Goal: Information Seeking & Learning: Learn about a topic

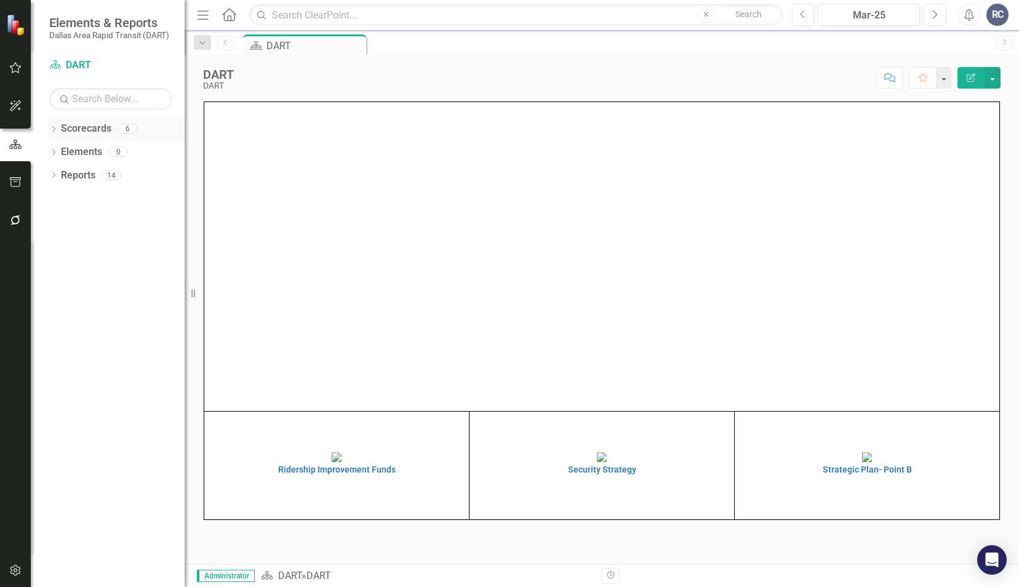
click at [52, 129] on icon "Dropdown" at bounding box center [53, 130] width 9 height 7
click at [60, 151] on icon "Dropdown" at bounding box center [59, 151] width 9 height 7
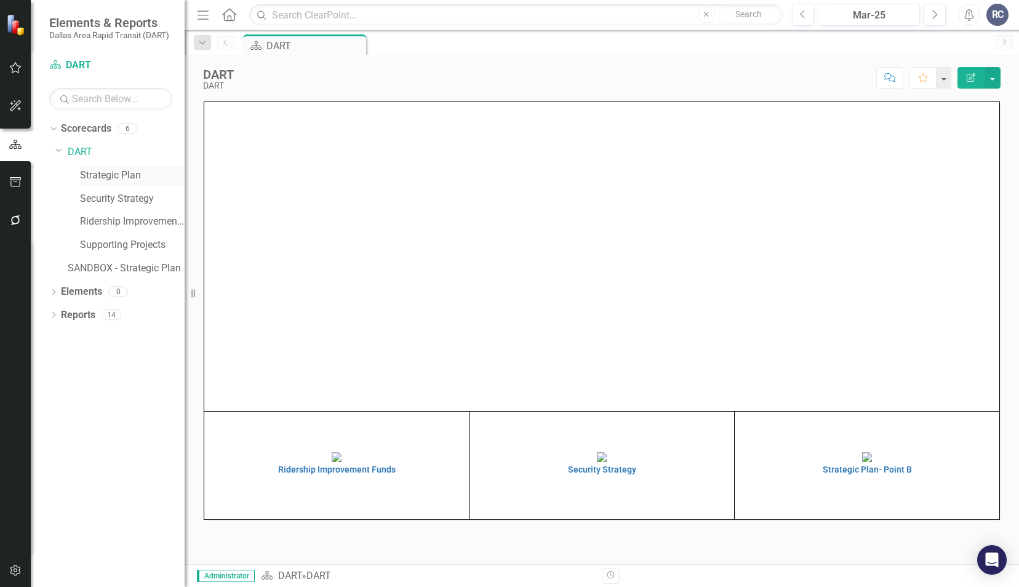
click at [112, 165] on div "Strategic Plan" at bounding box center [132, 175] width 105 height 20
click at [53, 313] on icon "Dropdown" at bounding box center [53, 316] width 9 height 7
click at [60, 429] on icon "Dropdown" at bounding box center [59, 427] width 9 height 7
click at [118, 183] on div "Strategic Plan" at bounding box center [132, 175] width 105 height 20
click at [121, 172] on link "Strategic Plan" at bounding box center [132, 176] width 105 height 14
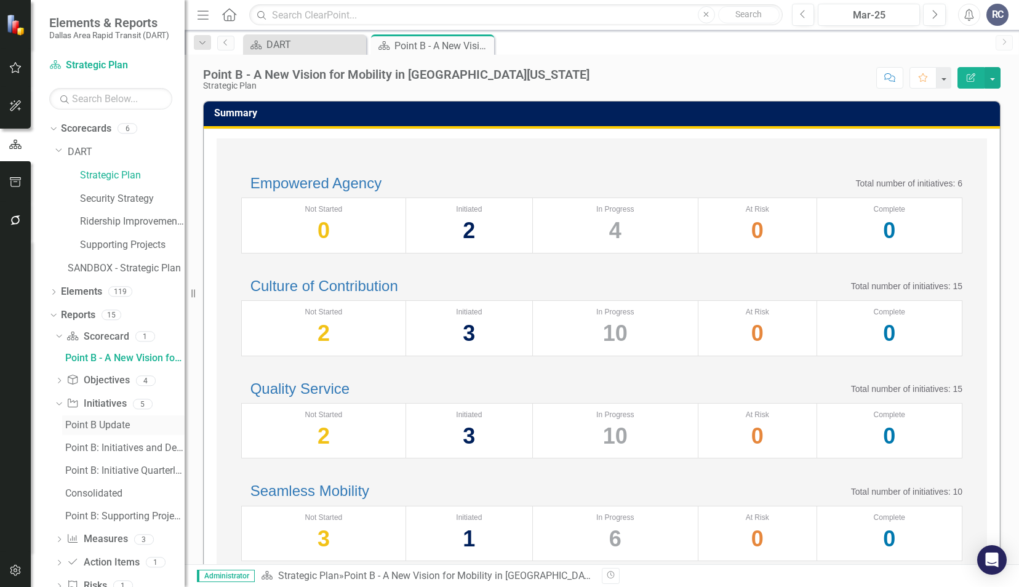
click at [126, 428] on div "Point B Update" at bounding box center [124, 425] width 119 height 11
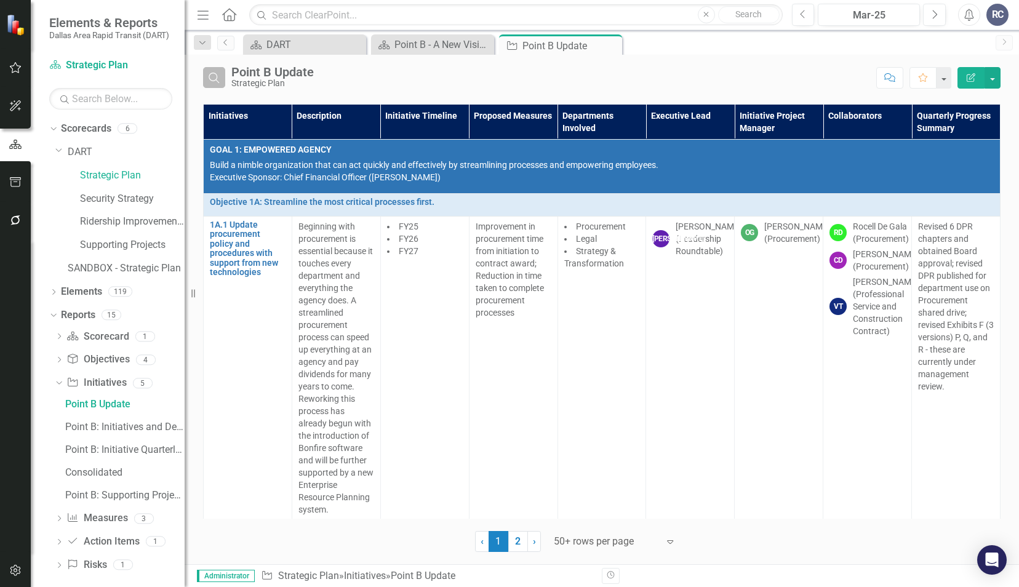
click at [211, 72] on icon "Search" at bounding box center [214, 77] width 14 height 11
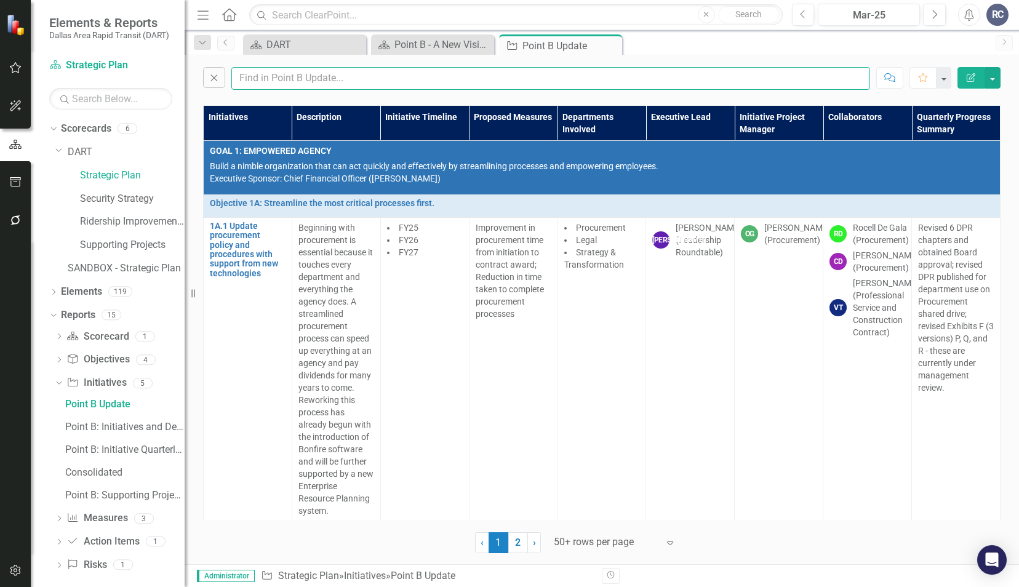
click at [274, 71] on input "text" at bounding box center [550, 78] width 639 height 23
type input "[PERSON_NAME]"
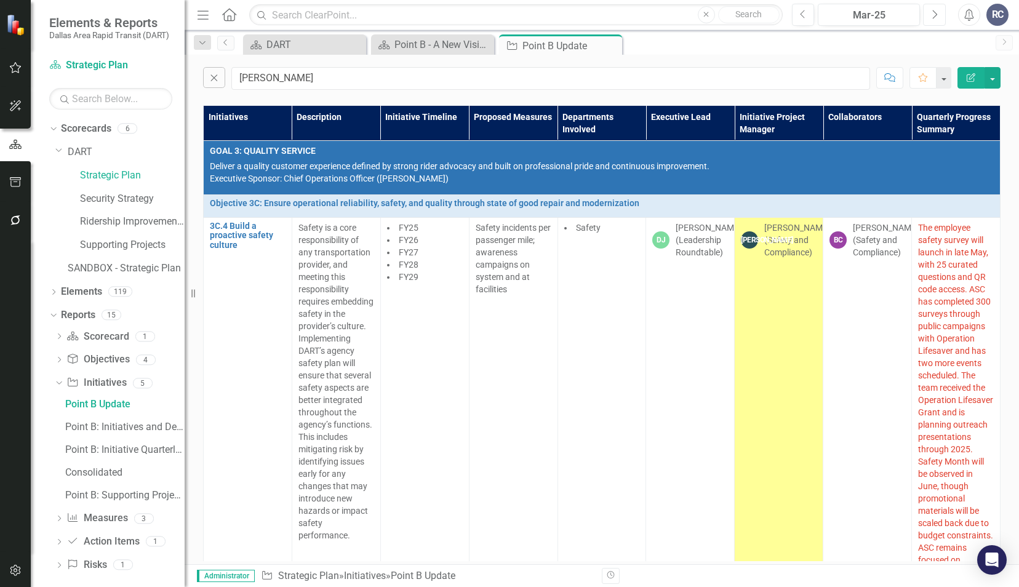
click at [935, 13] on icon "button" at bounding box center [935, 14] width 5 height 9
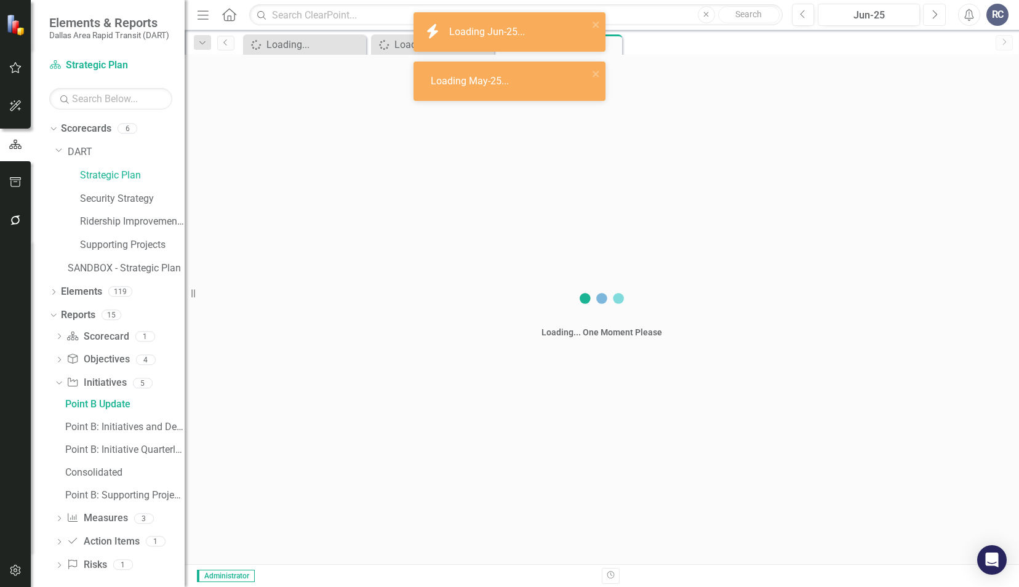
click at [935, 13] on icon "button" at bounding box center [935, 14] width 5 height 9
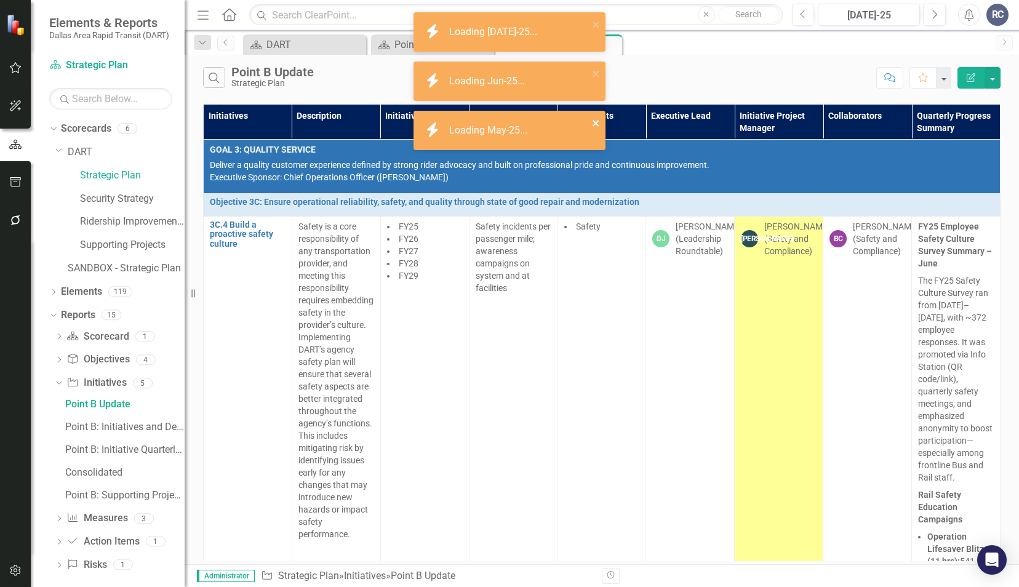
click at [597, 126] on icon "close" at bounding box center [596, 123] width 9 height 10
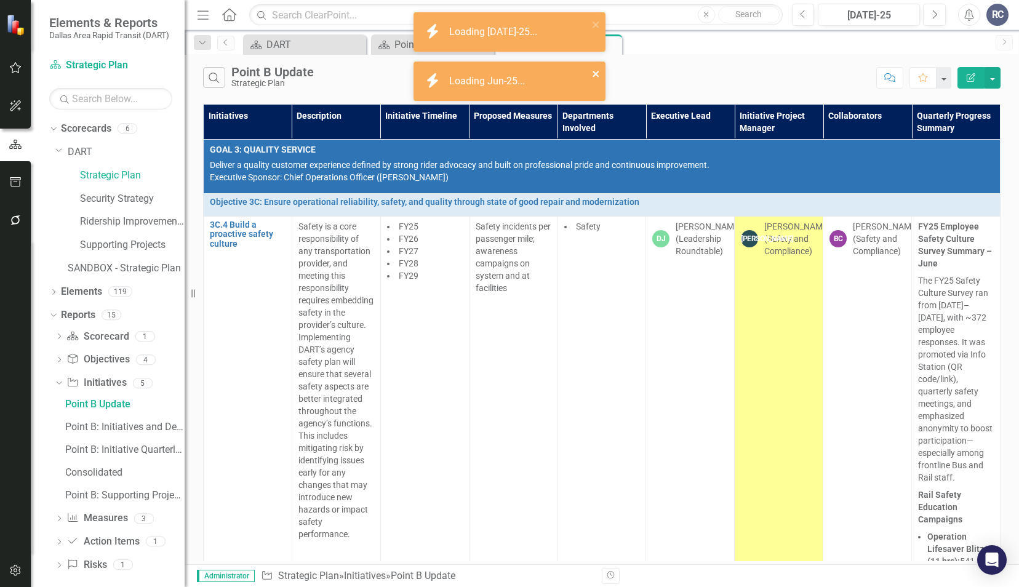
click at [598, 73] on icon "close" at bounding box center [595, 74] width 6 height 6
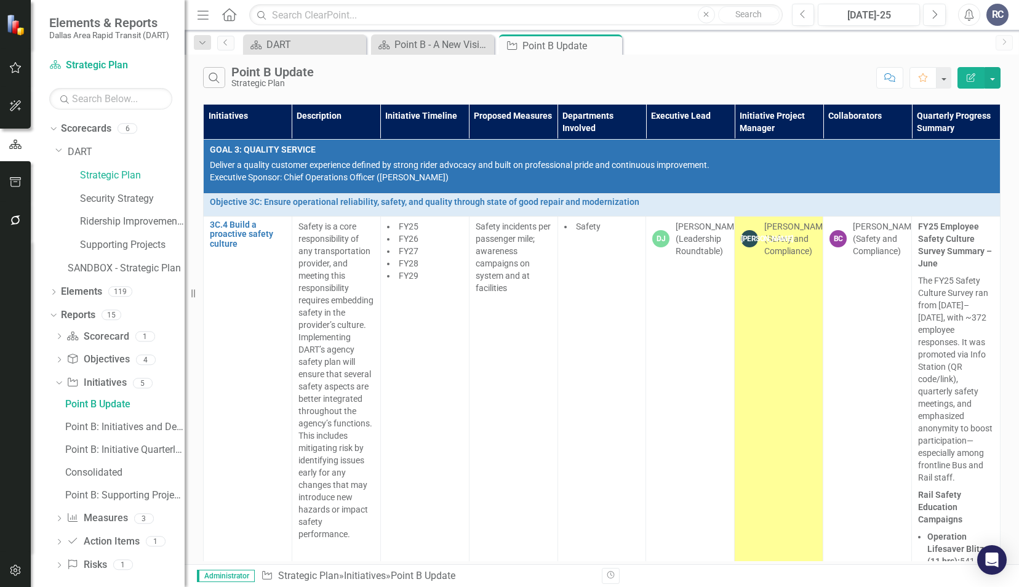
click at [655, 44] on div "Scorecard DART Close Scorecard Point B - A New Vision for Mobility in [GEOGRAPH…" at bounding box center [615, 44] width 749 height 20
click at [1000, 116] on div "Initiatives Description Initiative Timeline Proposed Measures Departments Invol…" at bounding box center [602, 332] width 834 height 463
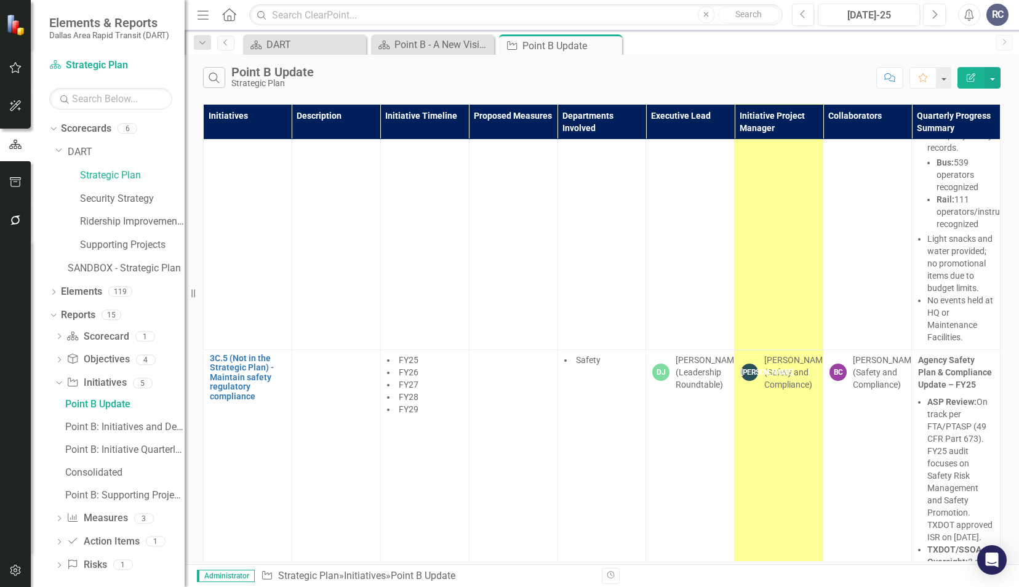
scroll to position [853, 0]
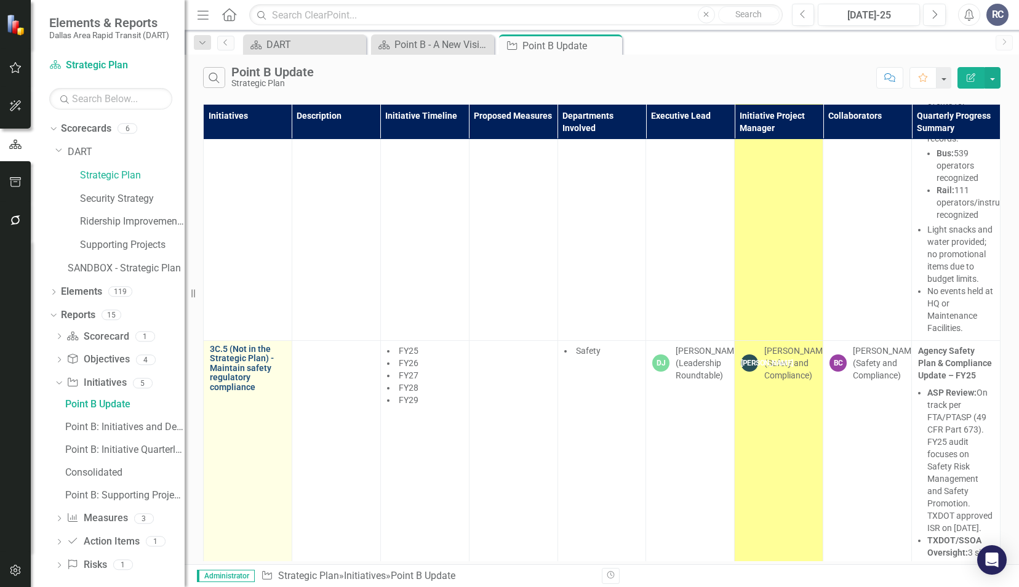
click at [240, 369] on link "3C.5 (Not in the Strategic Plan) - Maintain safety regulatory compliance" at bounding box center [248, 368] width 76 height 47
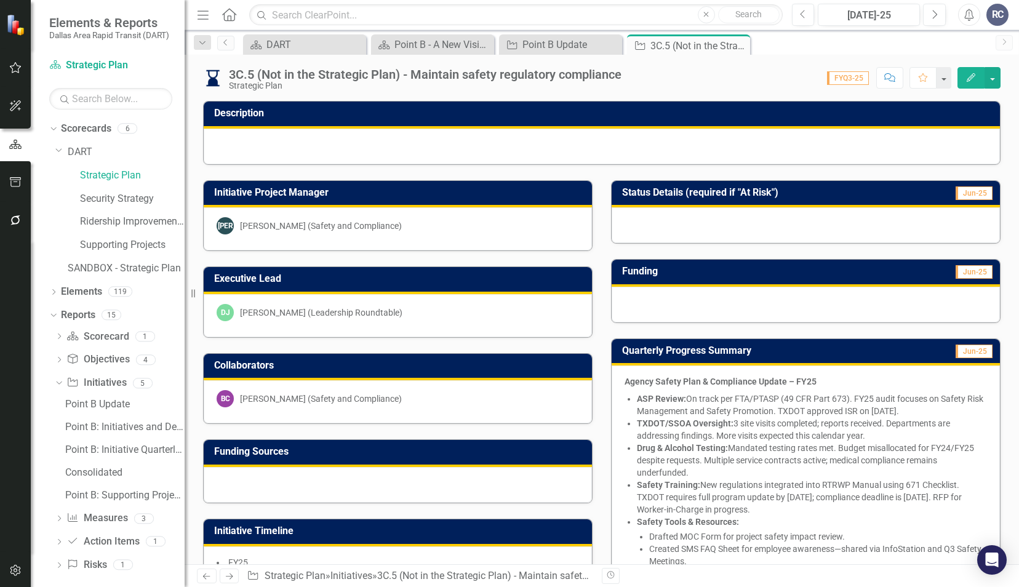
scroll to position [406, 0]
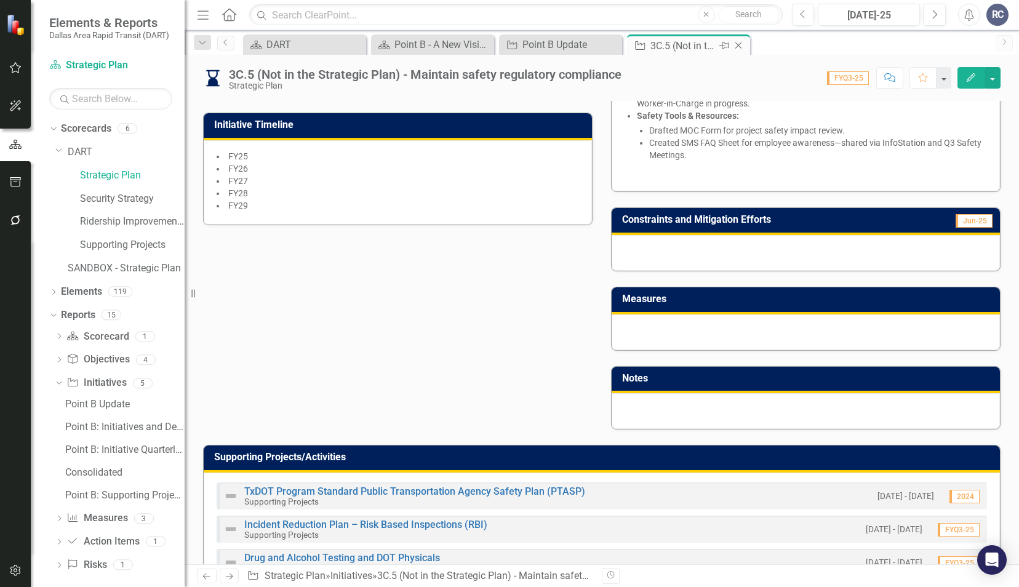
click at [734, 46] on icon "Close" at bounding box center [738, 46] width 12 height 10
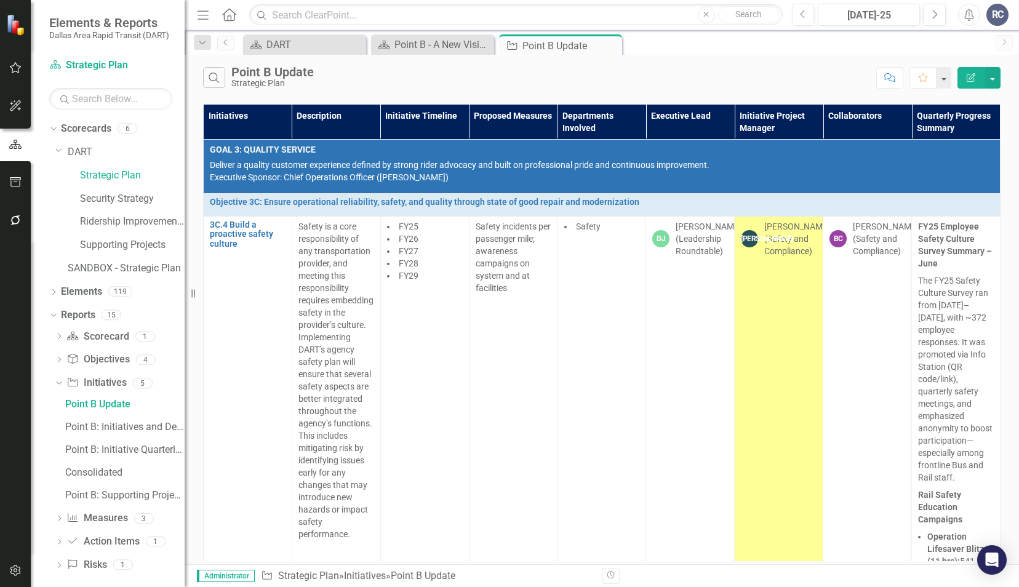
click at [690, 81] on div "Search Point B Update Strategic Plan" at bounding box center [536, 77] width 667 height 21
click at [221, 78] on button "Search" at bounding box center [214, 77] width 22 height 21
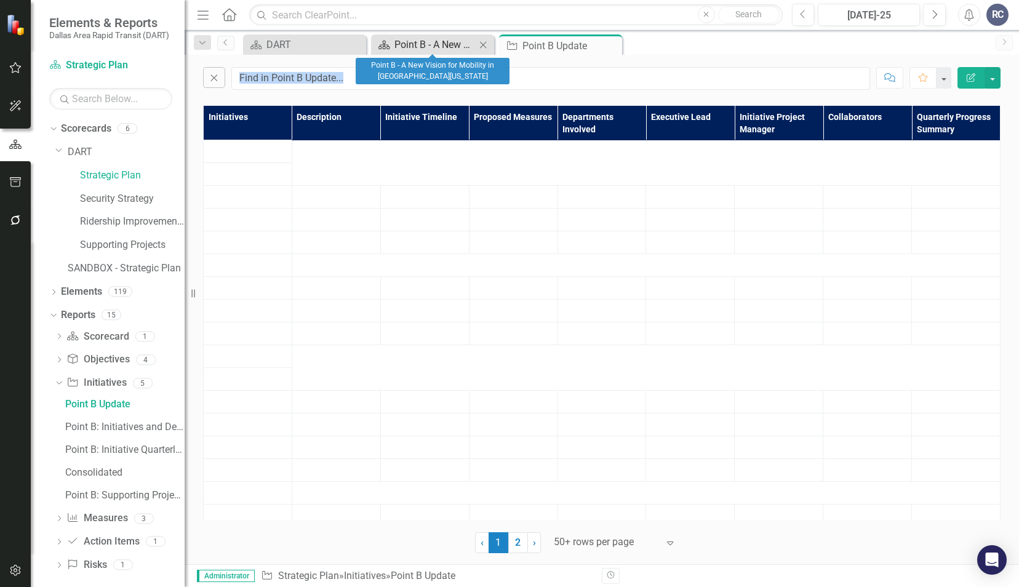
click at [455, 44] on div "Point B - A New Vision for Mobility in [GEOGRAPHIC_DATA][US_STATE]" at bounding box center [434, 44] width 81 height 15
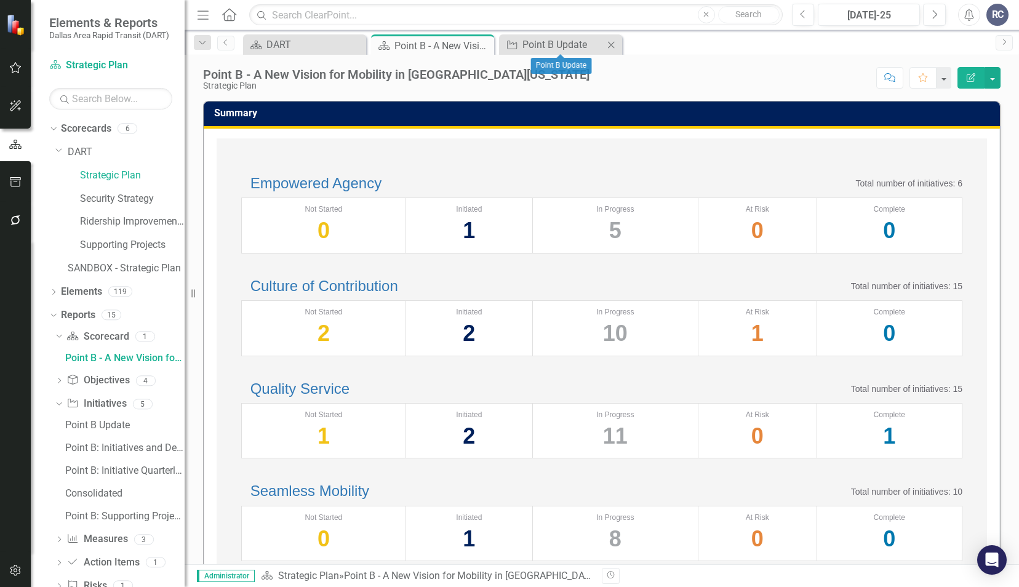
click at [614, 41] on icon "Close" at bounding box center [611, 45] width 12 height 10
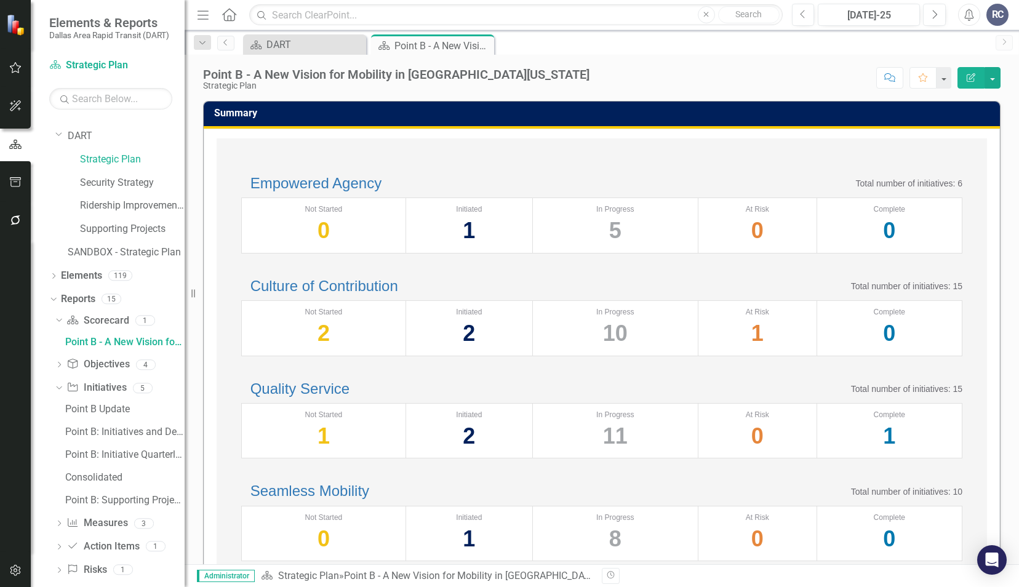
scroll to position [30, 0]
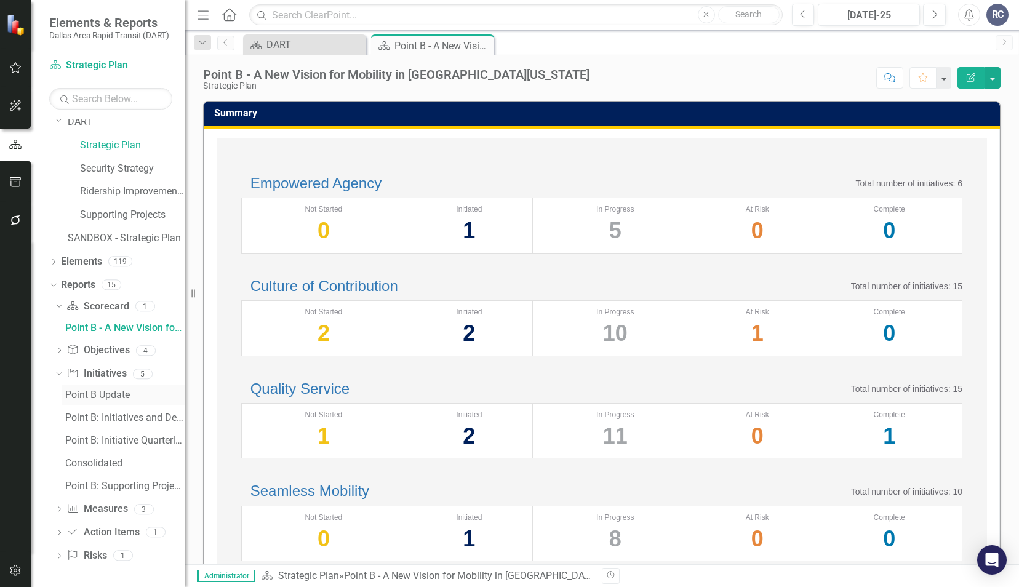
click at [119, 398] on div "Point B Update" at bounding box center [124, 394] width 119 height 11
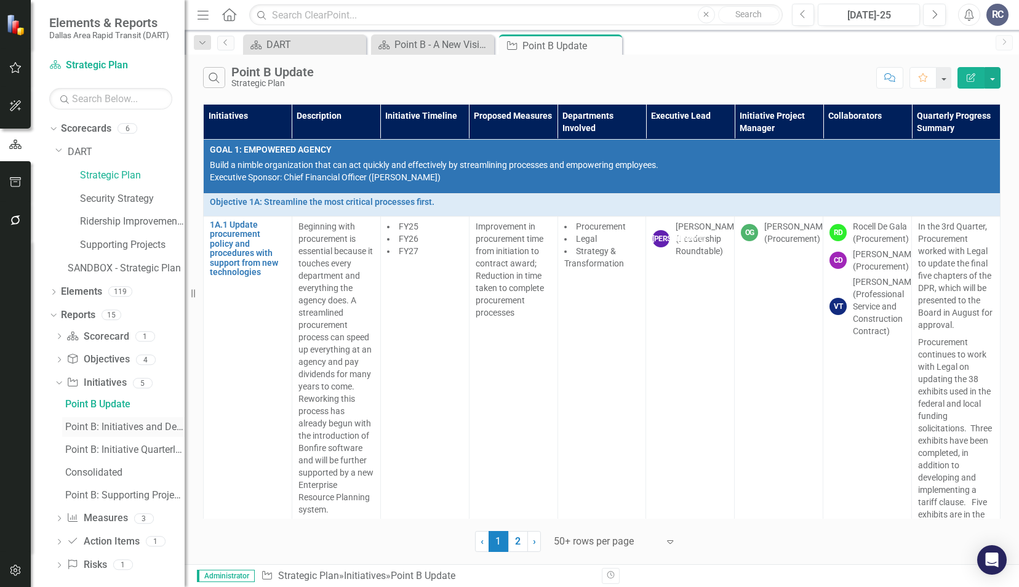
click at [89, 428] on div "Point B: Initiatives and Descriptions" at bounding box center [124, 426] width 119 height 11
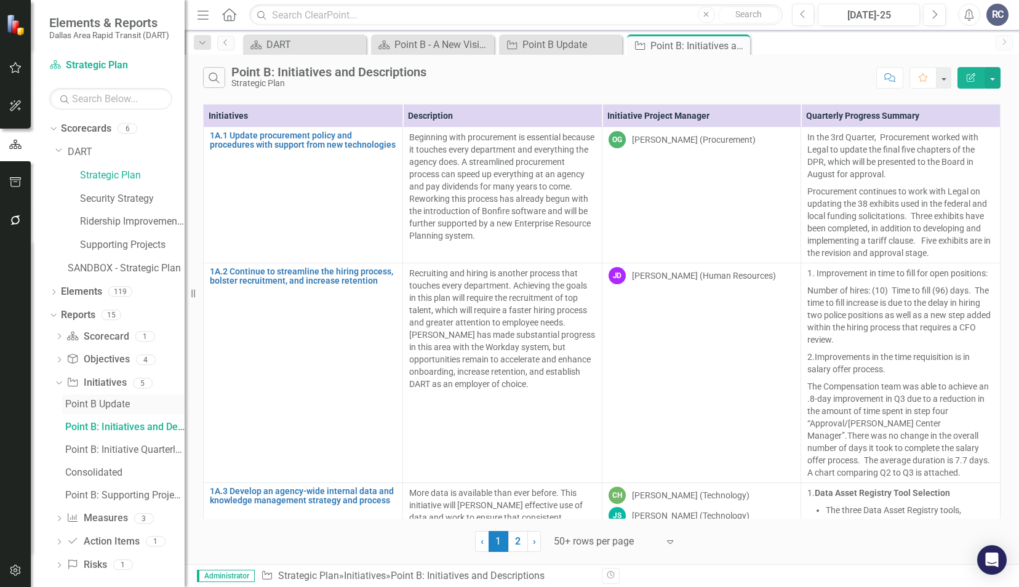
click at [98, 404] on div "Point B Update" at bounding box center [124, 404] width 119 height 11
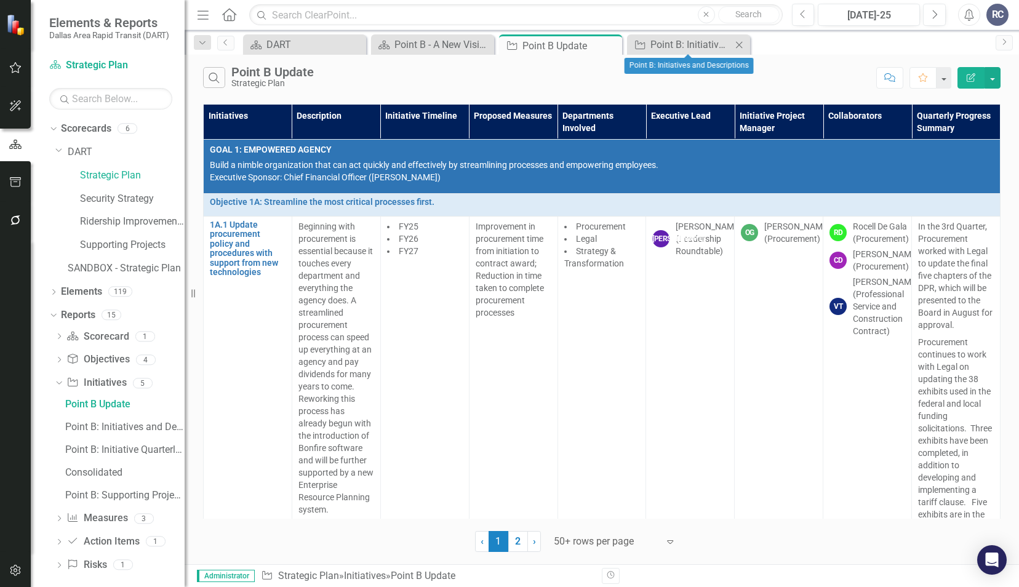
click at [739, 42] on icon "Close" at bounding box center [739, 45] width 12 height 10
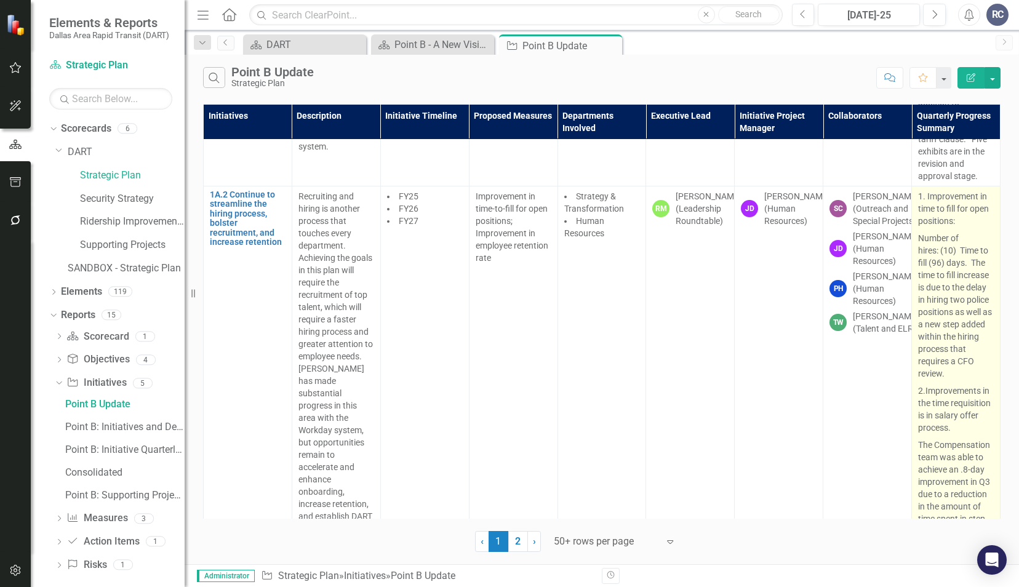
click at [925, 402] on span "Improvements in the time requisition is in salary offer process." at bounding box center [954, 409] width 73 height 47
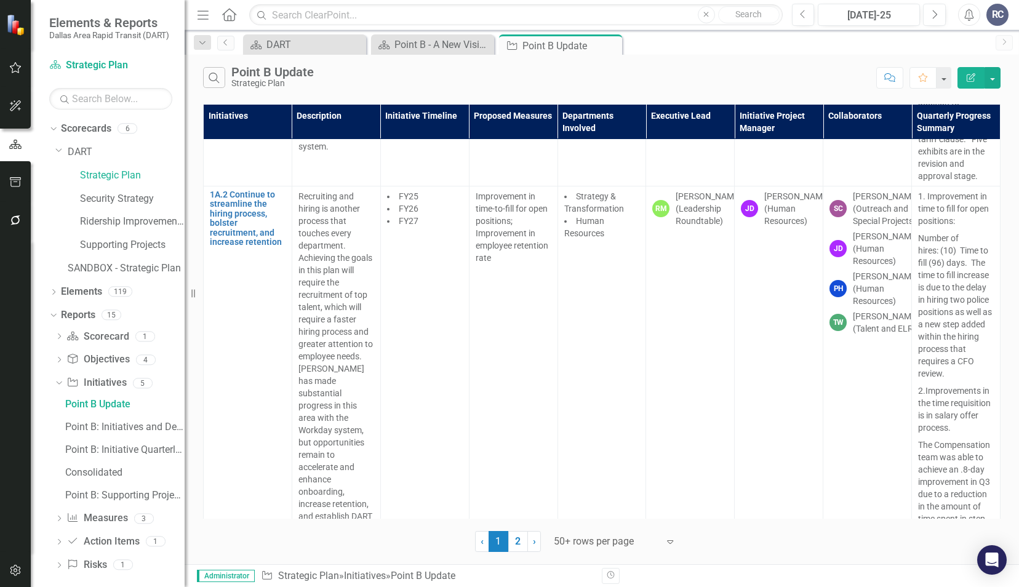
click at [588, 540] on div at bounding box center [606, 541] width 105 height 17
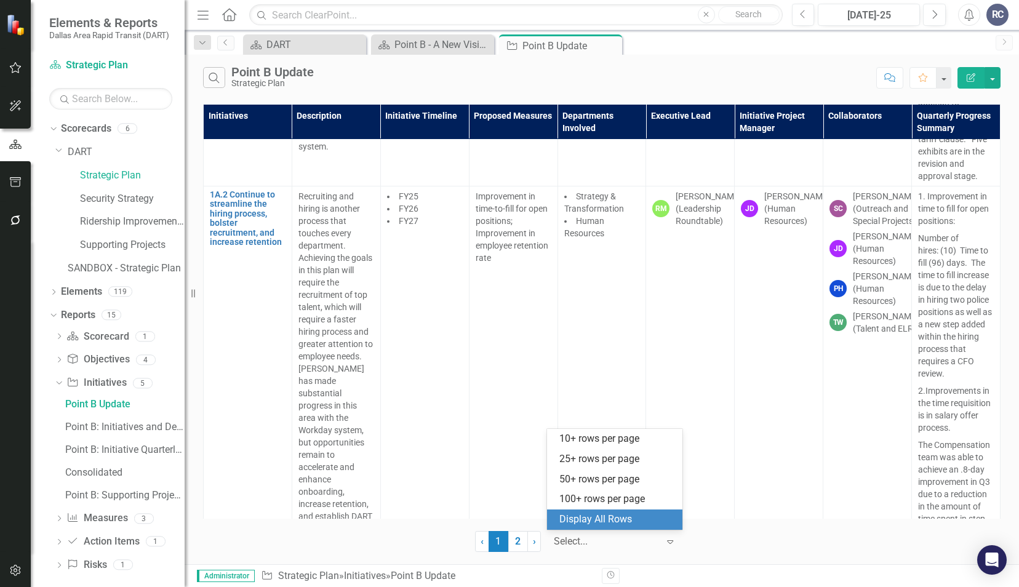
click at [592, 512] on div "Display All Rows" at bounding box center [617, 519] width 116 height 14
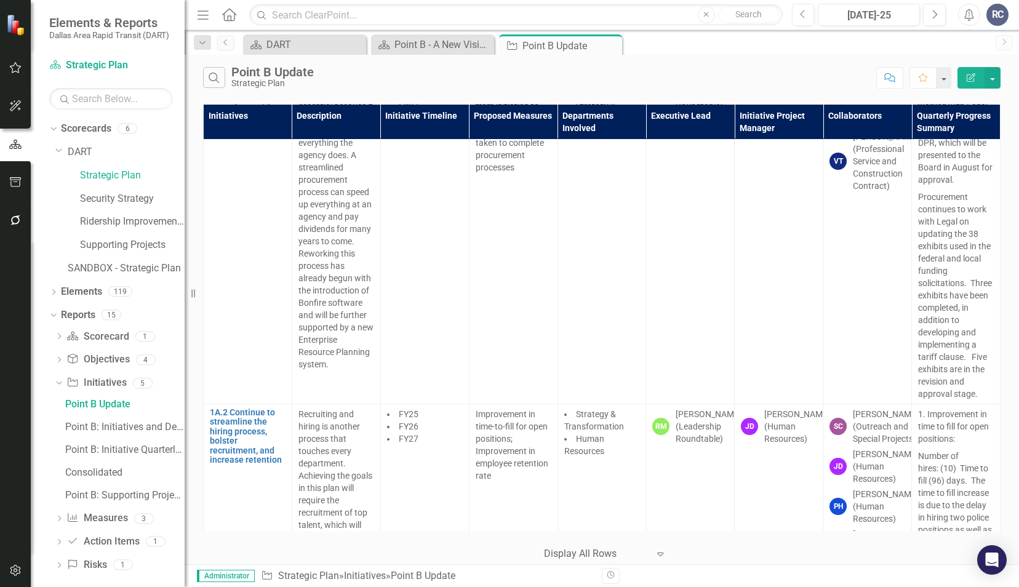
scroll to position [0, 0]
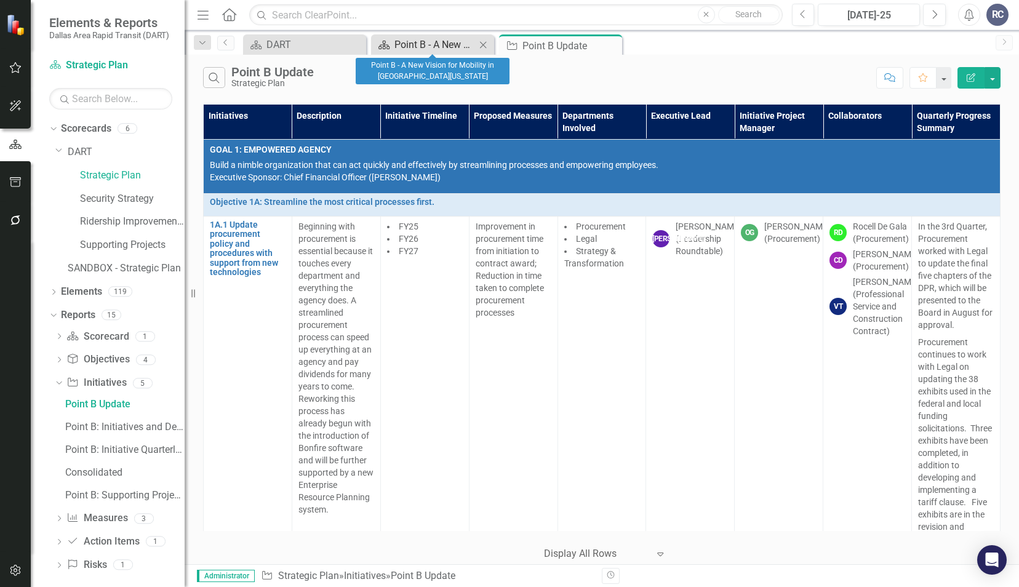
click at [420, 50] on div "Point B - A New Vision for Mobility in [GEOGRAPHIC_DATA][US_STATE]" at bounding box center [434, 44] width 81 height 15
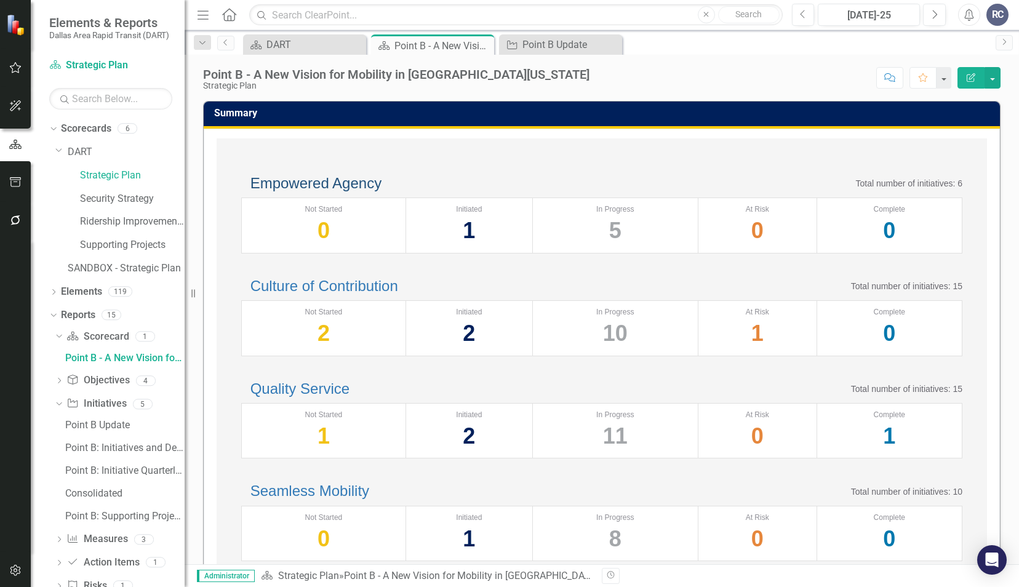
click at [381, 191] on link "Empowered Agency" at bounding box center [315, 183] width 131 height 17
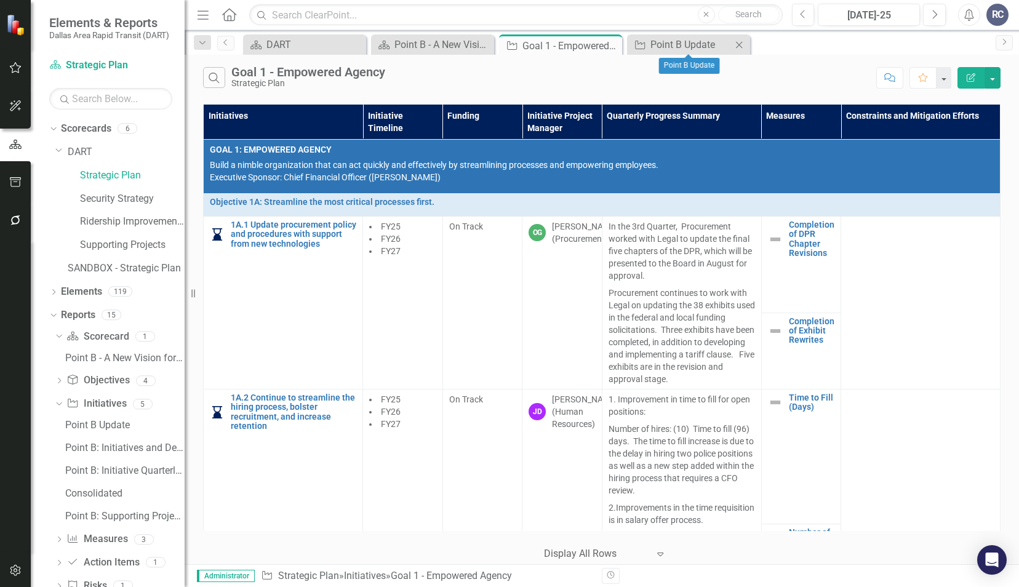
click at [739, 46] on icon at bounding box center [739, 44] width 7 height 7
click at [220, 82] on button "Search" at bounding box center [214, 77] width 22 height 21
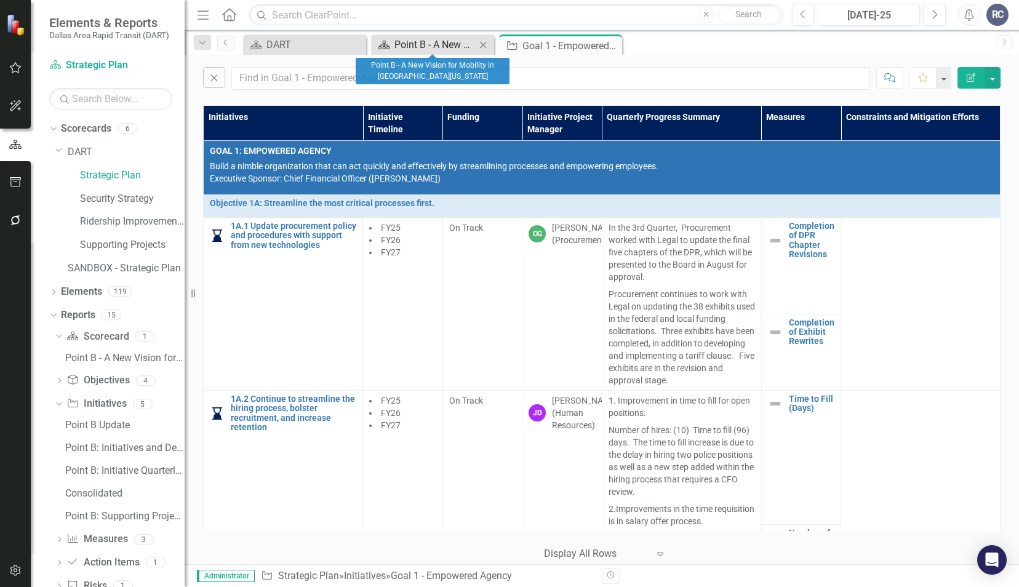
click at [432, 37] on div "Point B - A New Vision for Mobility in [GEOGRAPHIC_DATA][US_STATE]" at bounding box center [434, 44] width 81 height 15
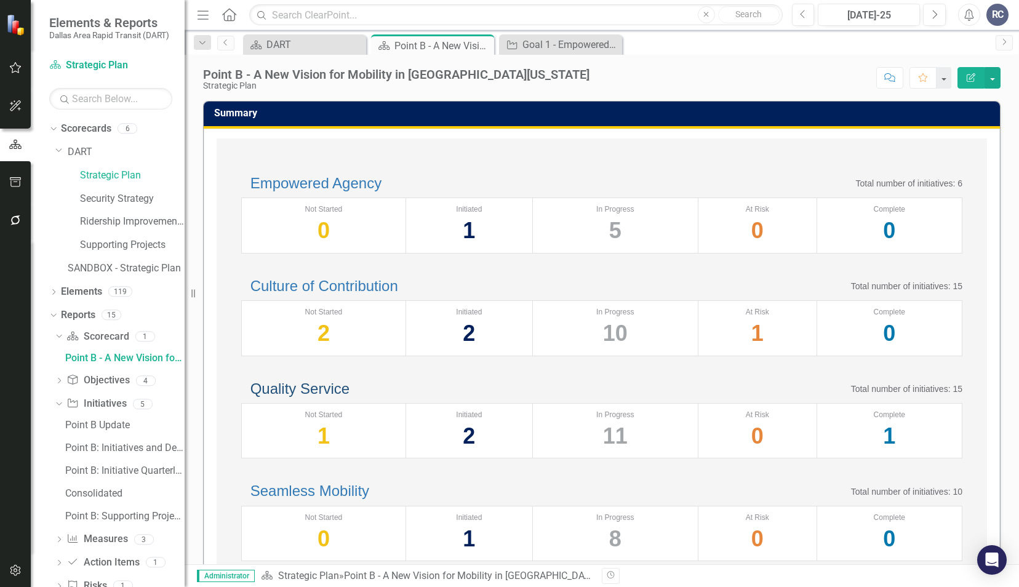
click at [324, 397] on link "Quality Service" at bounding box center [299, 388] width 99 height 17
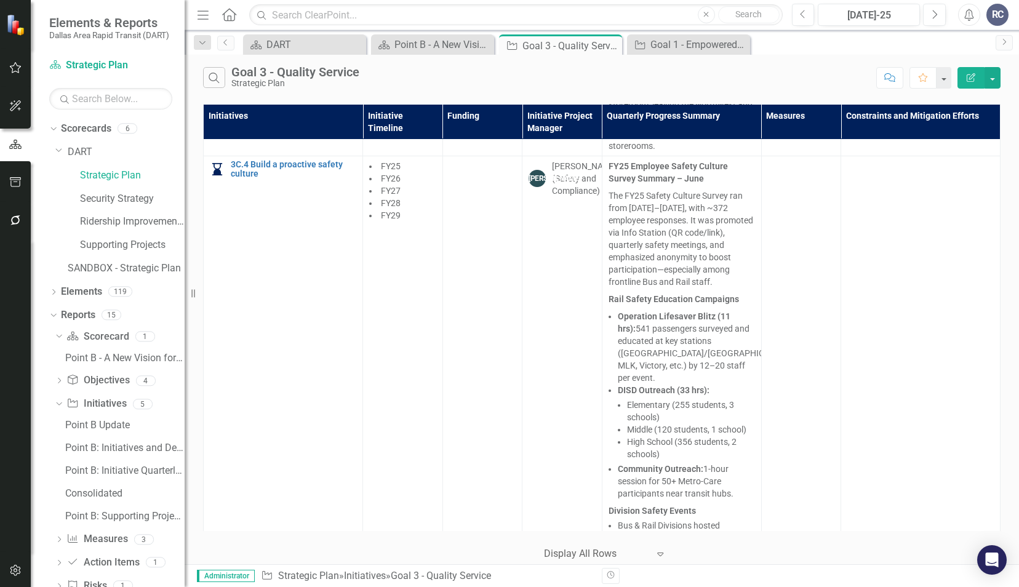
scroll to position [1553, 0]
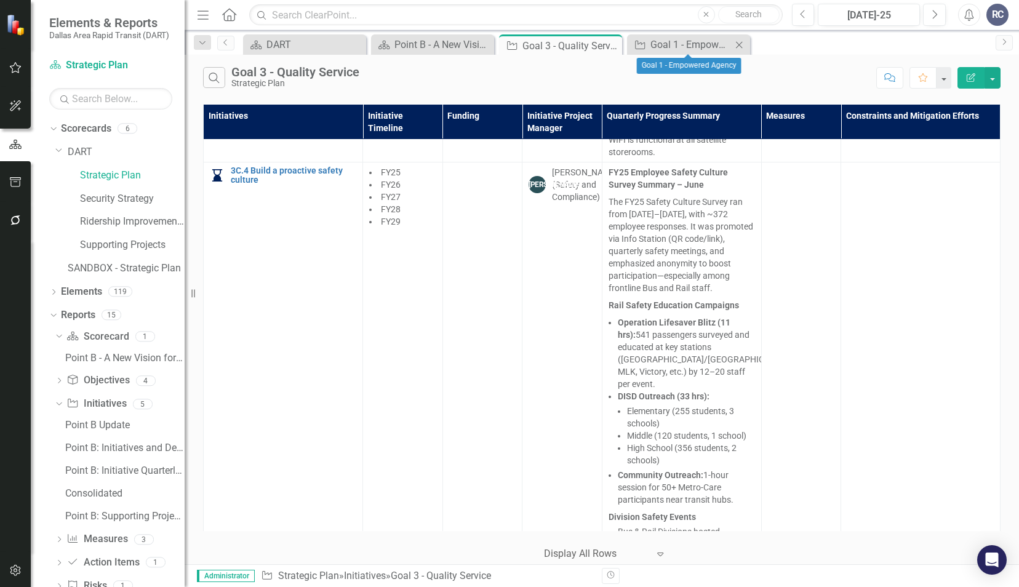
click at [738, 44] on icon "Close" at bounding box center [739, 45] width 12 height 10
click at [698, 81] on div "Search Goal 3 - Quality Service Strategic Plan" at bounding box center [536, 77] width 667 height 21
click at [742, 45] on div "Scorecard DART Close Scorecard Point B - A New Vision for Mobility in [GEOGRAPH…" at bounding box center [615, 44] width 749 height 20
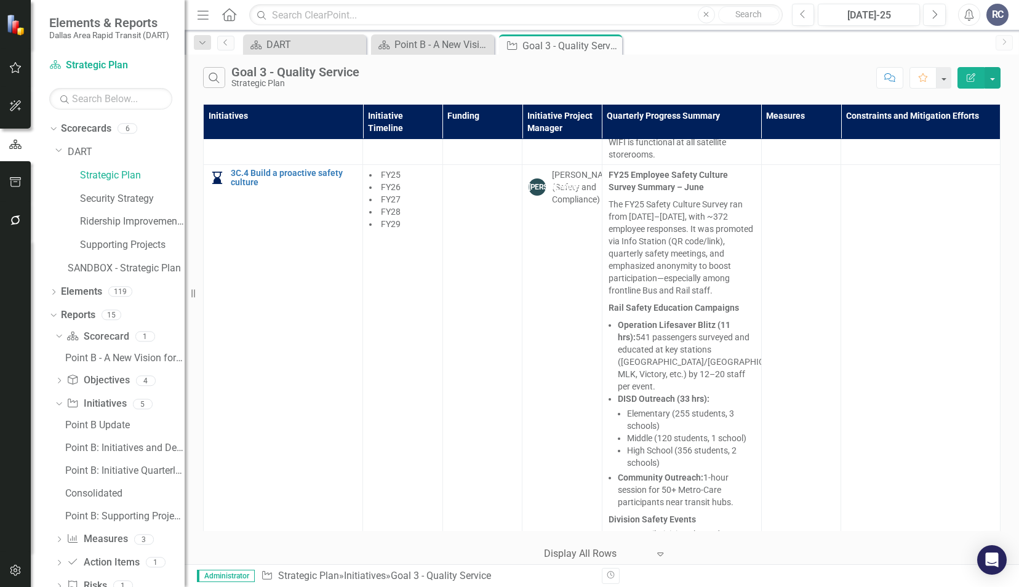
scroll to position [1547, 0]
click at [815, 81] on div "Search Goal 3 - Quality Service Strategic Plan" at bounding box center [536, 77] width 667 height 21
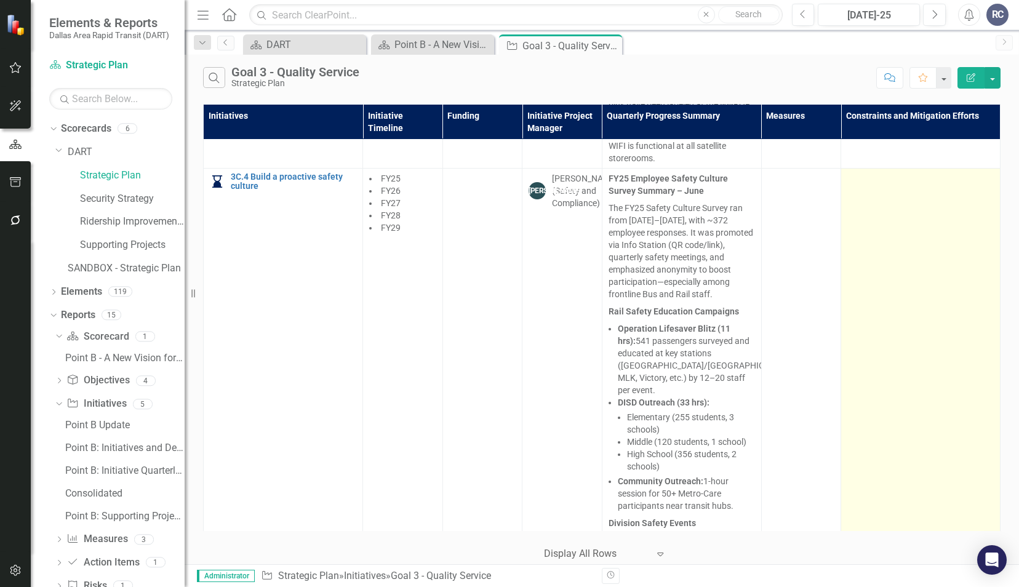
click at [904, 204] on td at bounding box center [920, 424] width 159 height 510
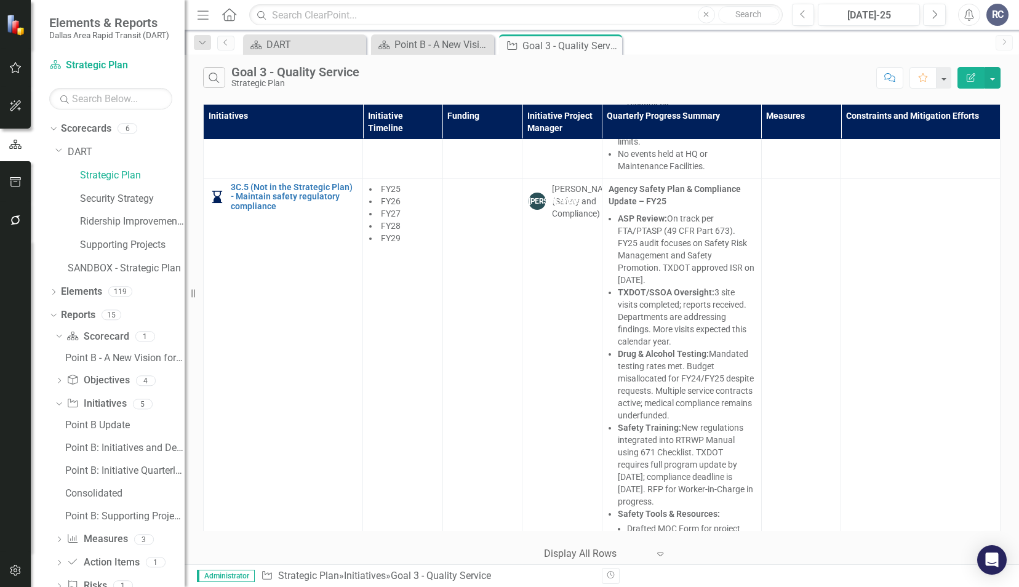
scroll to position [2052, 0]
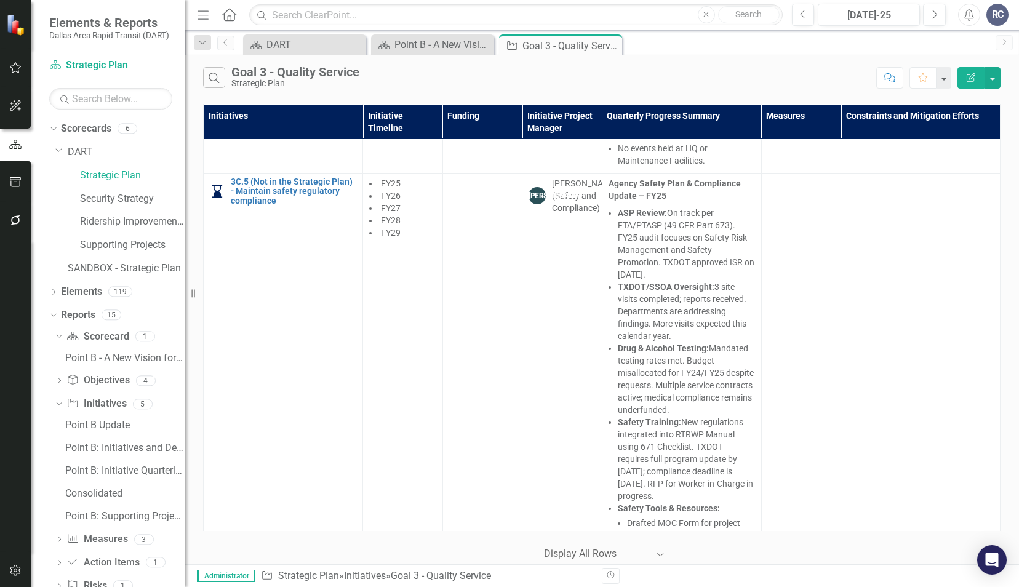
click at [781, 92] on div "Search Goal 3 - Quality Service Strategic Plan Comment Favorite Edit Report" at bounding box center [602, 75] width 834 height 40
click at [637, 74] on div "Search Goal 3 - Quality Service Strategic Plan" at bounding box center [536, 77] width 667 height 21
click at [1009, 312] on div "Initiatives Initiative Timeline Funding Initiative Project Manager Quarterly Pr…" at bounding box center [602, 332] width 834 height 463
click at [787, 514] on td at bounding box center [801, 392] width 80 height 439
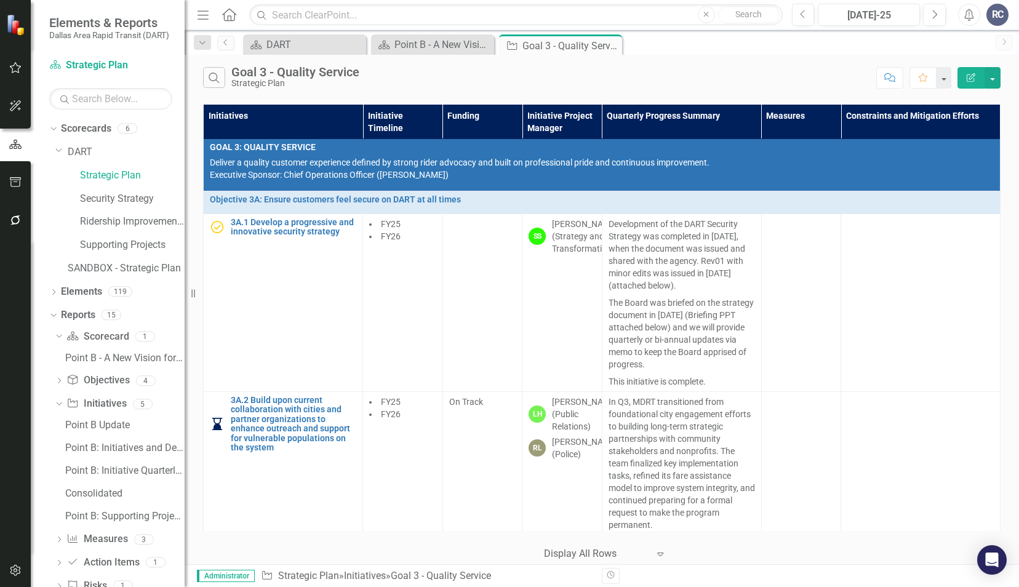
scroll to position [0, 0]
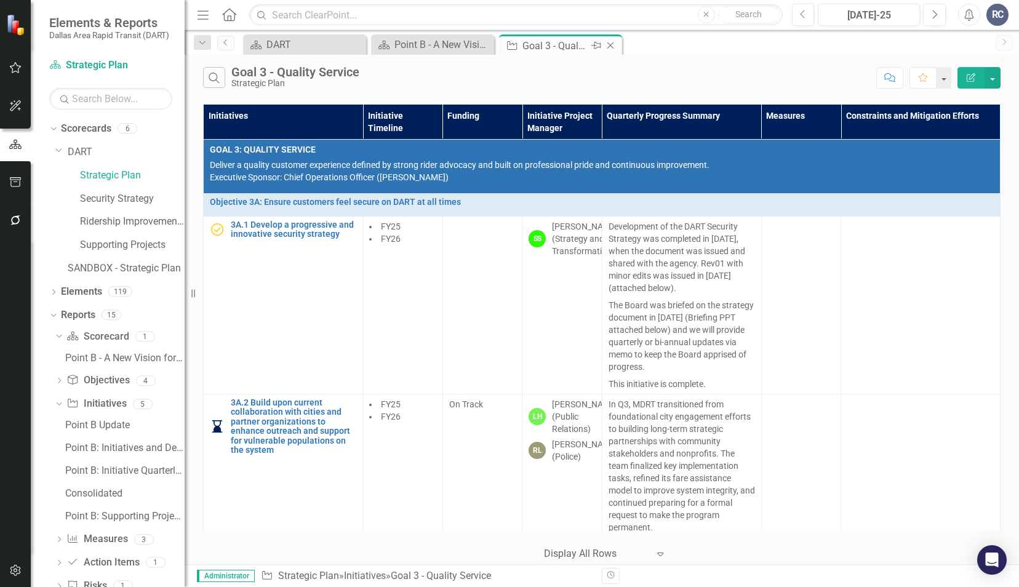
click at [611, 47] on icon "Close" at bounding box center [610, 46] width 12 height 10
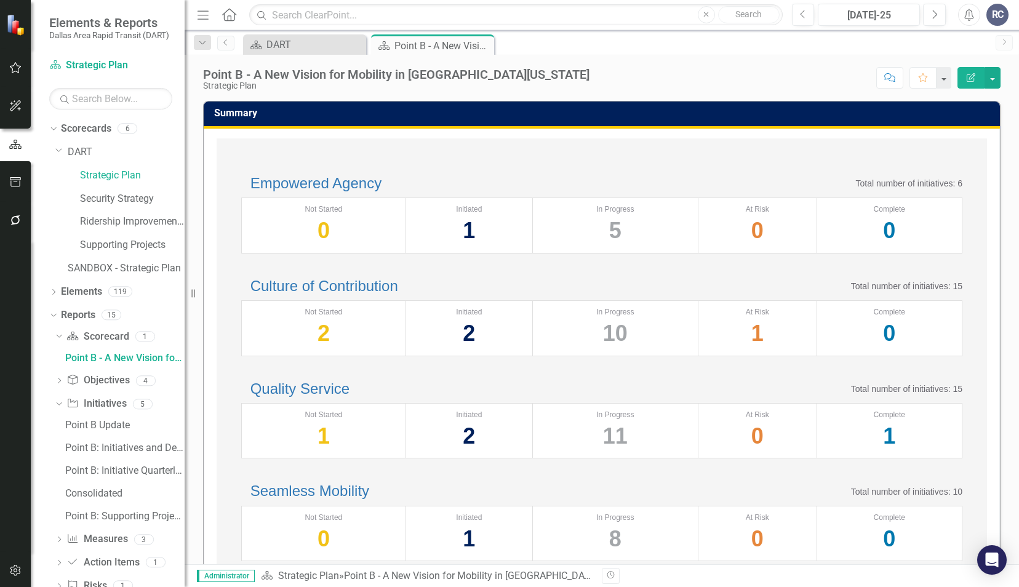
click at [611, 47] on div "Scorecard DART Close Scorecard Point B - A New Vision for Mobility in [GEOGRAPH…" at bounding box center [615, 44] width 749 height 20
click at [490, 191] on div "Empowered Agency Total number of initiatives: 6" at bounding box center [601, 183] width 721 height 16
drag, startPoint x: 368, startPoint y: 130, endPoint x: 367, endPoint y: 120, distance: 9.9
click at [367, 120] on td "Summary" at bounding box center [603, 115] width 779 height 20
